Goal: Task Accomplishment & Management: Manage account settings

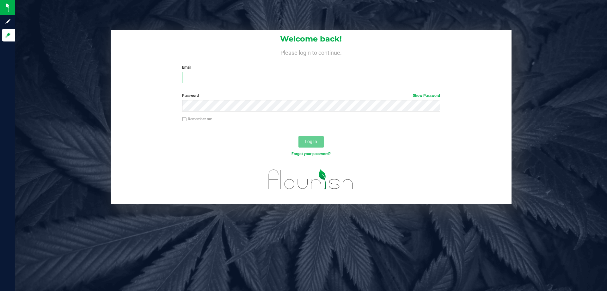
click at [250, 75] on input "Email" at bounding box center [311, 77] width 258 height 11
type input "[EMAIL_ADDRESS][DOMAIN_NAME]"
click at [299, 136] on button "Log In" at bounding box center [311, 141] width 25 height 11
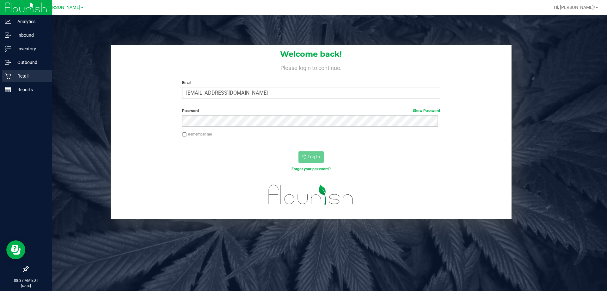
click at [5, 72] on div "Retail" at bounding box center [27, 76] width 50 height 13
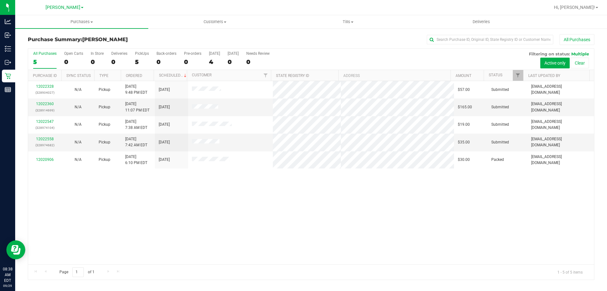
click at [111, 187] on div "12022328 (328904027) N/A Pickup 9/28/2025 9:48 PM EDT 9/29/2025 $57.00 Submitte…" at bounding box center [311, 172] width 566 height 183
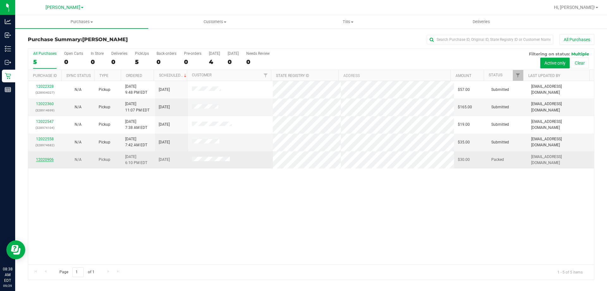
click at [48, 159] on link "12020906" at bounding box center [45, 159] width 18 height 4
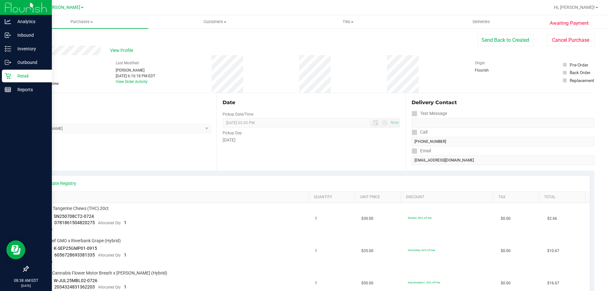
click at [18, 74] on p "Retail" at bounding box center [30, 76] width 38 height 8
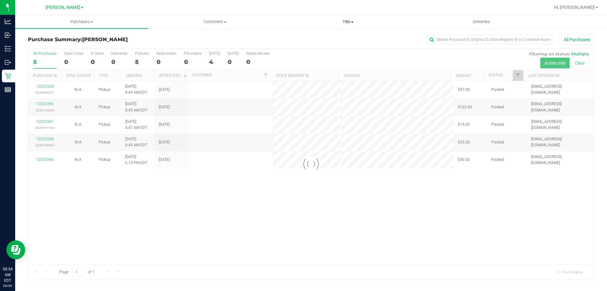
click at [343, 20] on span "Tills" at bounding box center [348, 22] width 133 height 6
click at [338, 39] on li "Manage tills" at bounding box center [347, 38] width 133 height 8
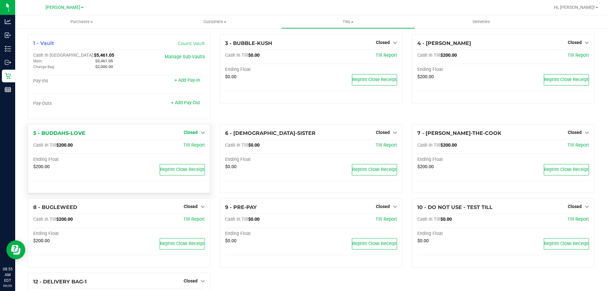
click at [184, 133] on span "Closed" at bounding box center [191, 132] width 14 height 5
click at [188, 145] on link "Open Till" at bounding box center [190, 145] width 17 height 5
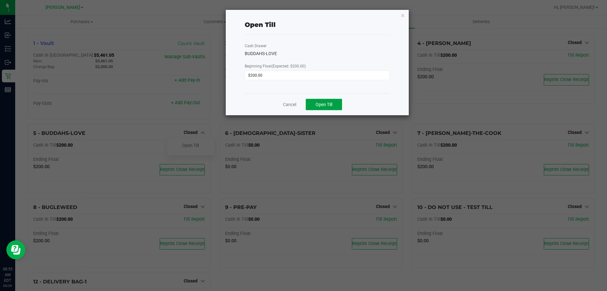
click at [314, 102] on button "Open Till" at bounding box center [324, 104] width 36 height 11
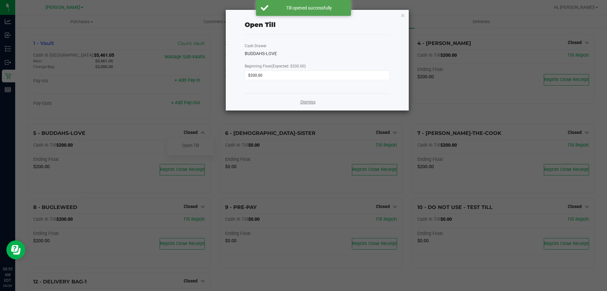
click at [304, 101] on link "Dismiss" at bounding box center [307, 102] width 15 height 7
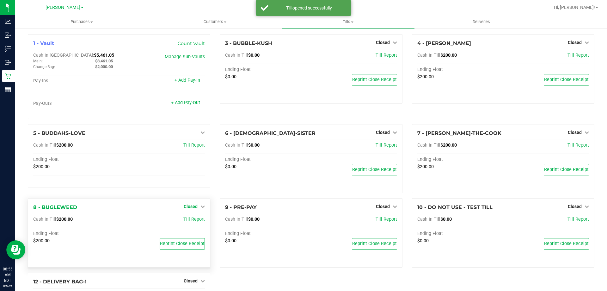
click at [192, 204] on div "1 - Vault Count Vault Cash In Vault: $5,461.05 Main: $3,461.05 Change Bag: $2,0…" at bounding box center [311, 190] width 576 height 312
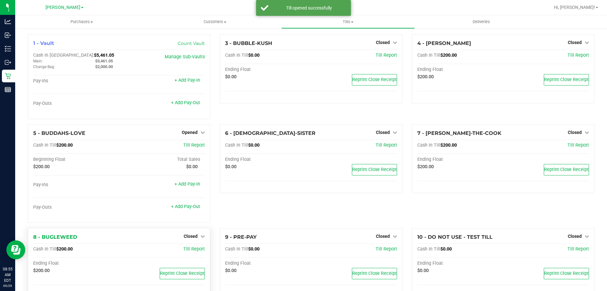
click at [192, 234] on div "Closed" at bounding box center [194, 236] width 21 height 8
click at [193, 232] on div "8 - BUGLEWEED Closed Open Till Cash In Till $200.00 Till Report Ending Float $2…" at bounding box center [119, 262] width 182 height 69
click at [193, 235] on span "Closed" at bounding box center [191, 235] width 14 height 5
click at [188, 249] on link "Open Till" at bounding box center [190, 248] width 17 height 5
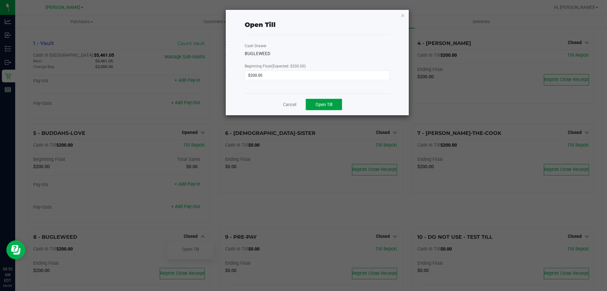
click at [321, 102] on span "Open Till" at bounding box center [324, 104] width 17 height 5
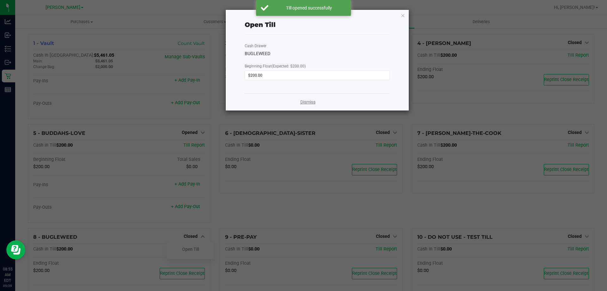
click at [305, 99] on link "Dismiss" at bounding box center [307, 102] width 15 height 7
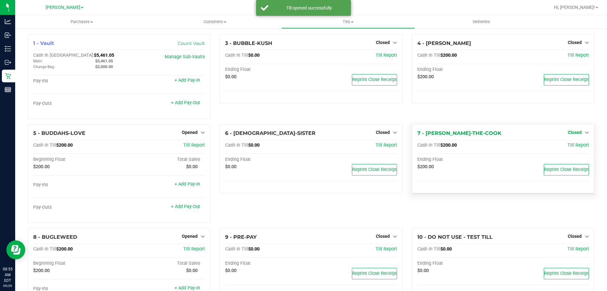
click at [570, 135] on span "Closed" at bounding box center [575, 132] width 14 height 5
click at [566, 149] on div "Open Till" at bounding box center [574, 145] width 47 height 8
click at [573, 143] on div "Open Till" at bounding box center [574, 145] width 47 height 8
click at [569, 146] on link "Open Till" at bounding box center [574, 145] width 17 height 5
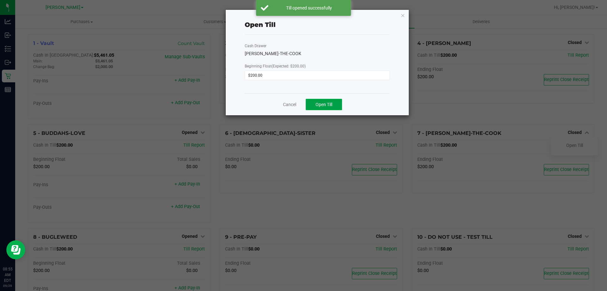
click at [319, 103] on span "Open Till" at bounding box center [324, 104] width 17 height 5
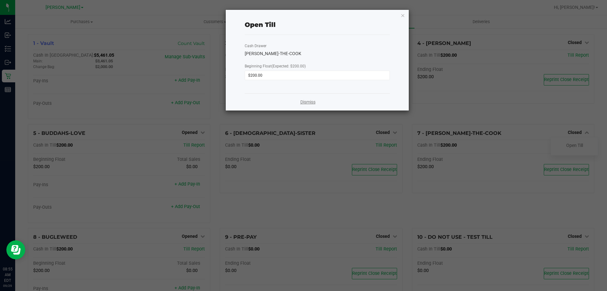
click at [307, 103] on link "Dismiss" at bounding box center [307, 102] width 15 height 7
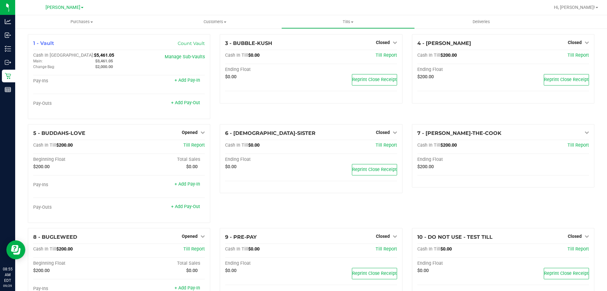
click at [279, 116] on div "3 - BUBBLE-KUSH Closed Open Till Cash In Till $0.00 Till Report Ending Float $0…" at bounding box center [311, 79] width 192 height 90
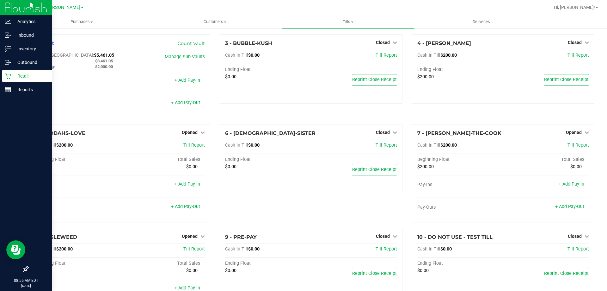
click at [32, 75] on p "Retail" at bounding box center [30, 76] width 38 height 8
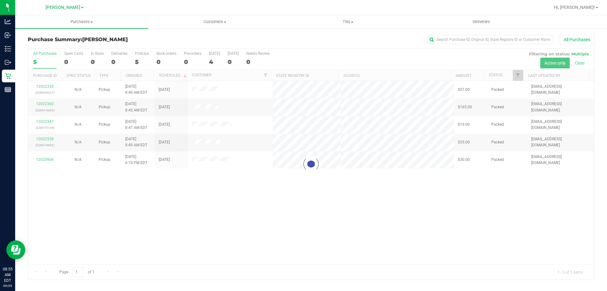
click at [334, 208] on div "Loading... 12022328 (328904027) N/A Pickup 9/29/2025 8:40 AM EDT 9/29/2025 $57.…" at bounding box center [311, 172] width 566 height 183
